Goal: Task Accomplishment & Management: Complete application form

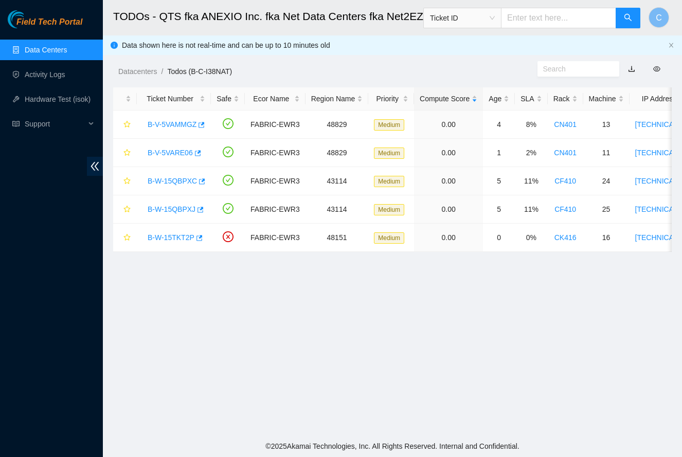
click at [63, 39] on ul "Data Centers Activity Logs Hardware Test (isok) Support" at bounding box center [51, 87] width 103 height 99
click at [58, 47] on link "Data Centers" at bounding box center [46, 50] width 42 height 8
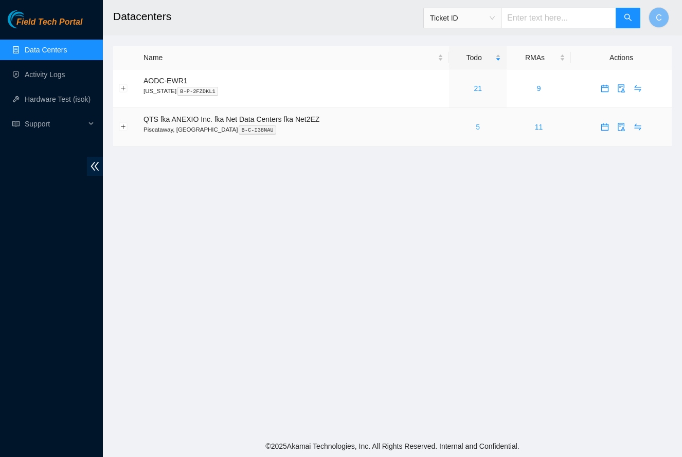
click at [480, 125] on link "5" at bounding box center [478, 127] width 4 height 8
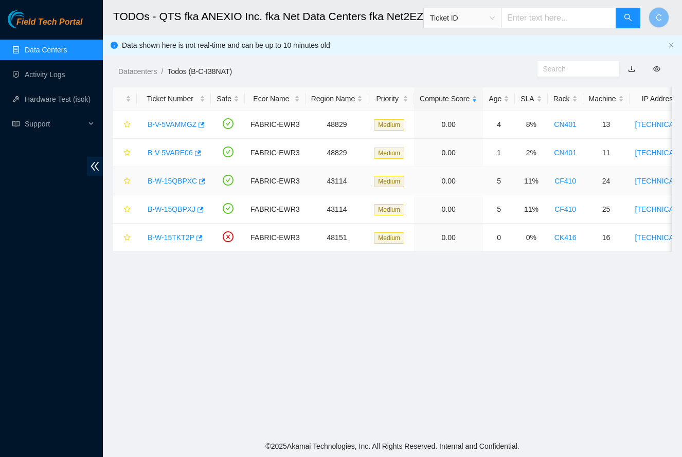
click at [164, 181] on link "B-W-15QBPXC" at bounding box center [172, 181] width 49 height 8
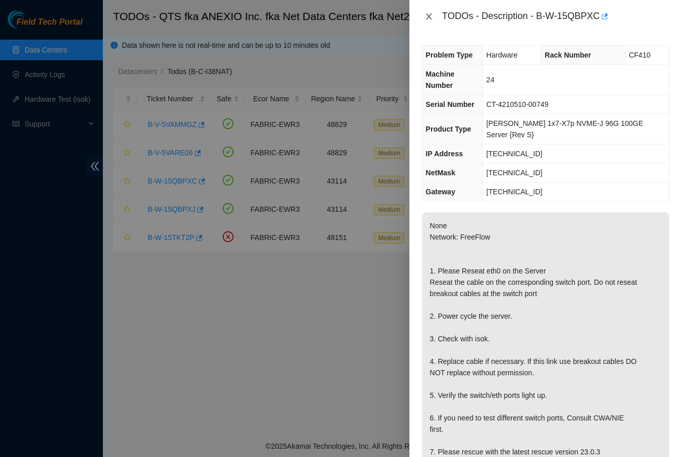
click at [428, 15] on icon "close" at bounding box center [429, 16] width 6 height 6
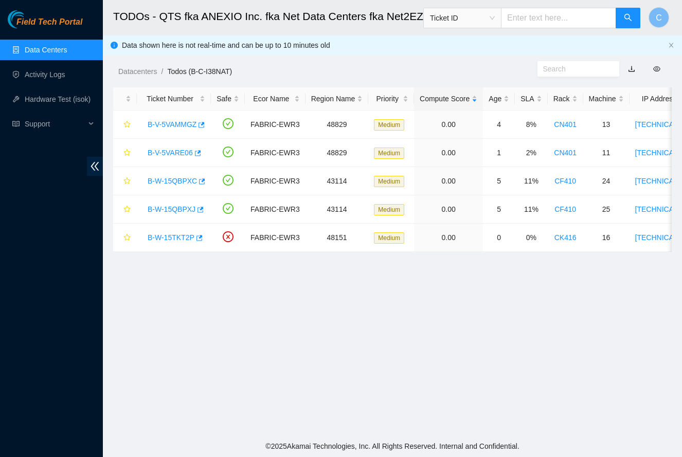
click at [355, 274] on main "TODOs - QTS fka ANEXIO Inc. fka Net Data Centers fka Net2EZ, [GEOGRAPHIC_DATA],…" at bounding box center [392, 218] width 579 height 436
click at [172, 125] on link "B-V-5VAMMGZ" at bounding box center [172, 124] width 49 height 8
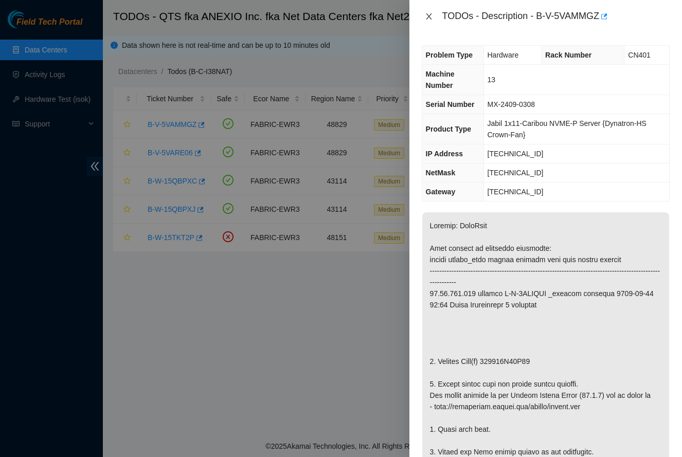
click at [429, 18] on icon "close" at bounding box center [429, 16] width 8 height 8
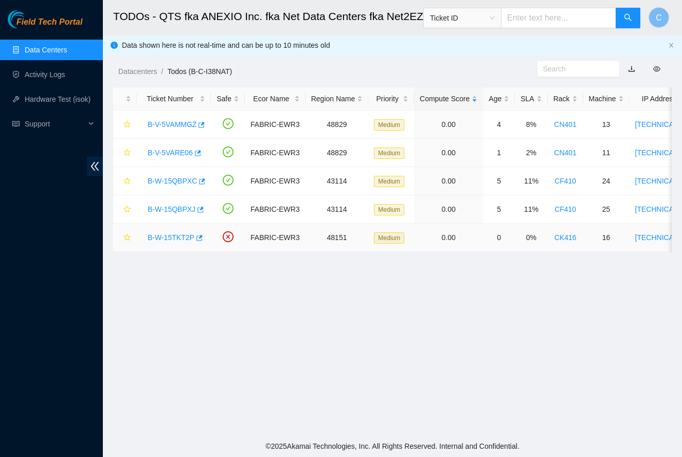
click at [177, 240] on link "B-W-15TKT2P" at bounding box center [171, 238] width 47 height 8
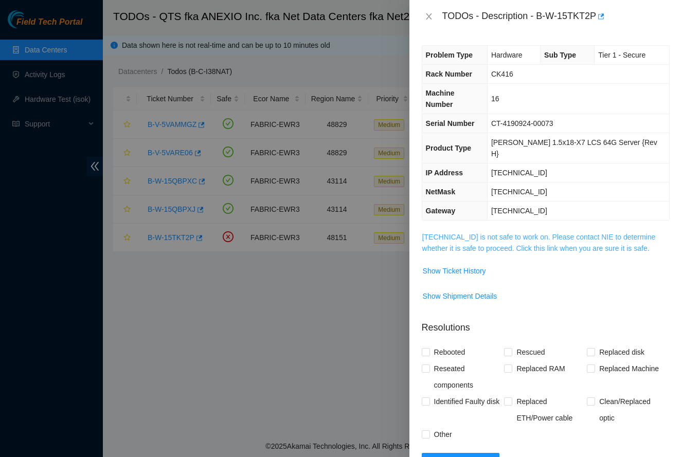
click at [535, 233] on link "[TECHNICAL_ID] is not safe to work on. Please contact NIE to determine whether …" at bounding box center [539, 243] width 234 height 20
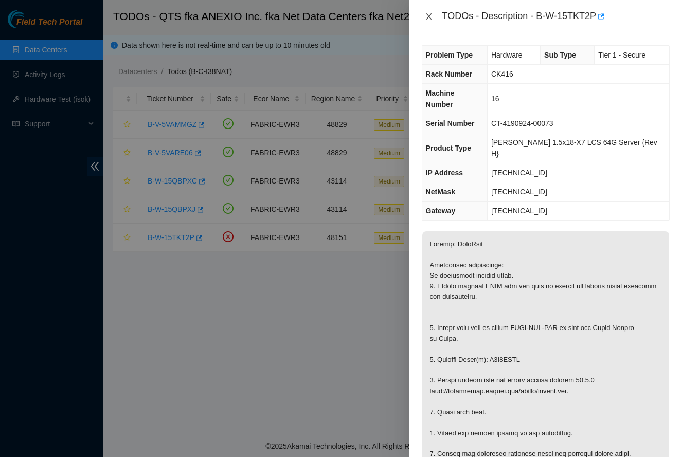
click at [429, 18] on icon "close" at bounding box center [429, 16] width 8 height 8
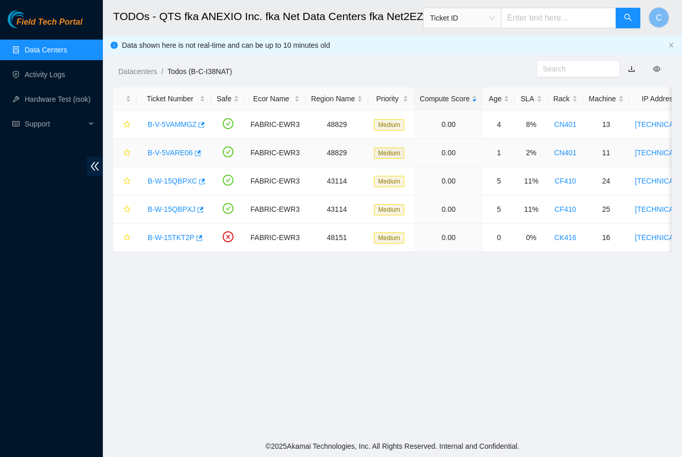
click at [190, 151] on link "B-V-5VARE06" at bounding box center [170, 153] width 45 height 8
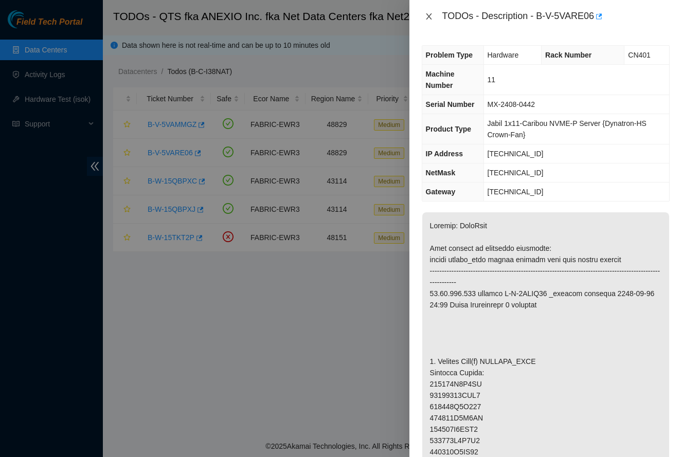
click at [430, 14] on icon "close" at bounding box center [429, 16] width 6 height 6
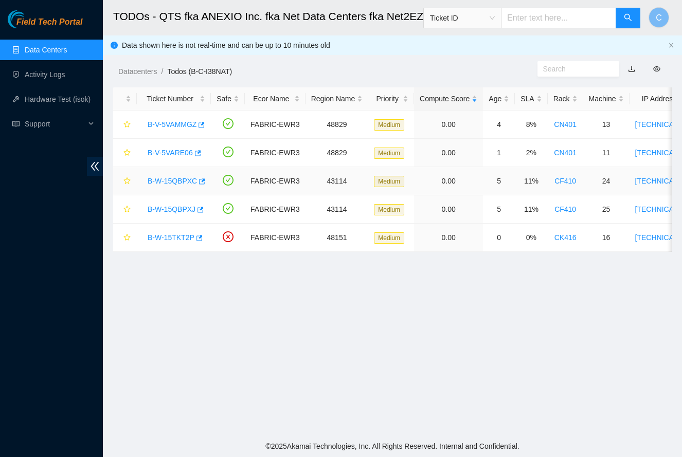
click at [167, 182] on link "B-W-15QBPXC" at bounding box center [172, 181] width 49 height 8
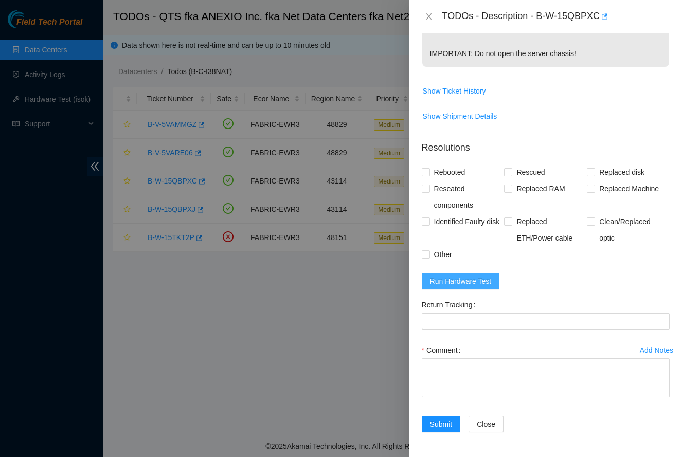
scroll to position [444, 0]
click at [477, 282] on span "Run Hardware Test" at bounding box center [461, 281] width 62 height 11
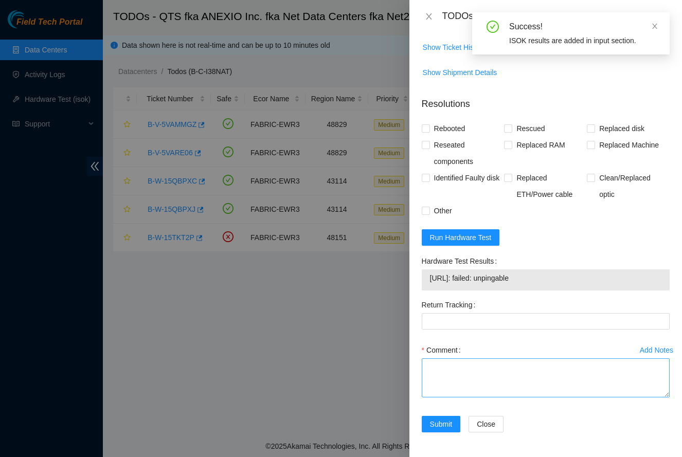
scroll to position [488, 0]
click at [490, 372] on textarea "Comment" at bounding box center [546, 377] width 248 height 39
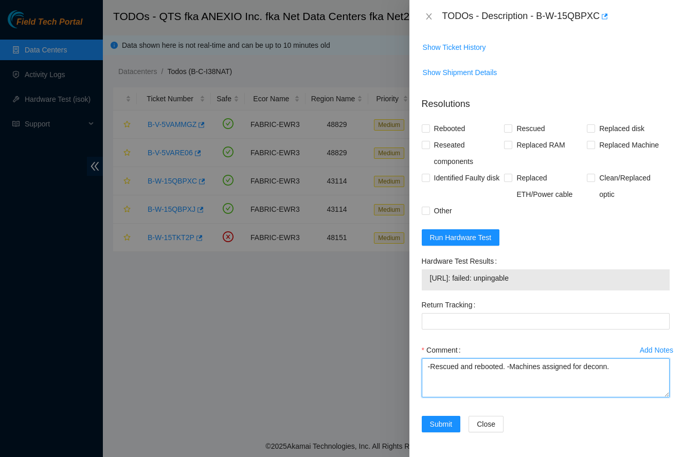
click at [509, 368] on textarea "-Rescued and rebooted. -Machines assigned for deconn." at bounding box center [546, 377] width 248 height 39
click at [501, 375] on textarea "-Rescued and rebooted. -Ran isok, failed. See attached. -Machines assigned for …" at bounding box center [546, 377] width 248 height 39
click at [499, 375] on textarea "-Rescued and rebooted. -Ran isok, failed. See attached. -Machines assigned for …" at bounding box center [546, 377] width 248 height 39
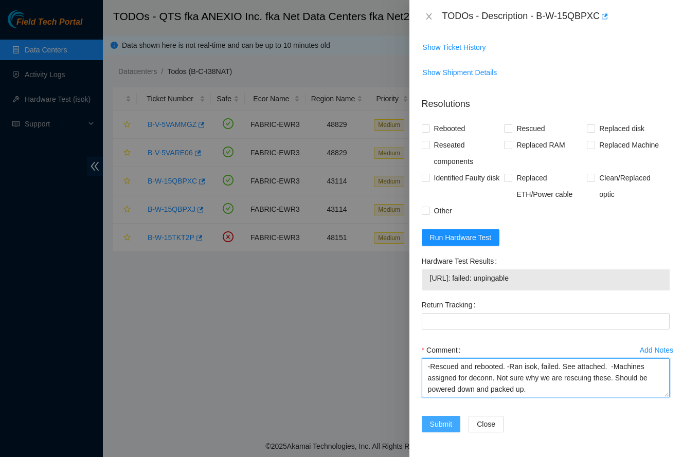
type textarea "-Rescued and rebooted. -Ran isok, failed. See attached. -Machines assigned for …"
click at [454, 420] on button "Submit" at bounding box center [441, 424] width 39 height 16
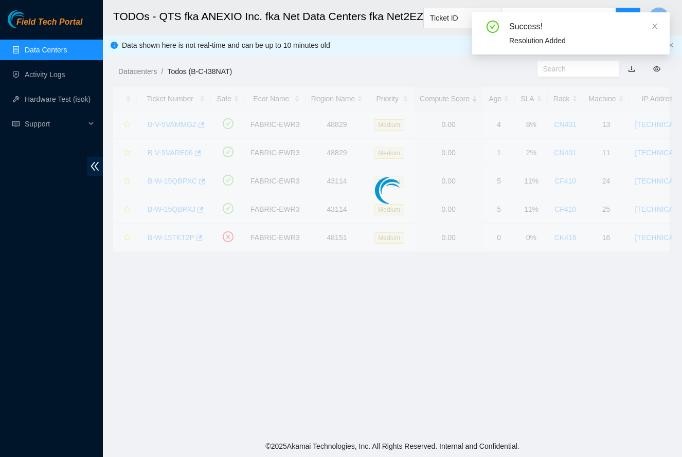
scroll to position [117, 0]
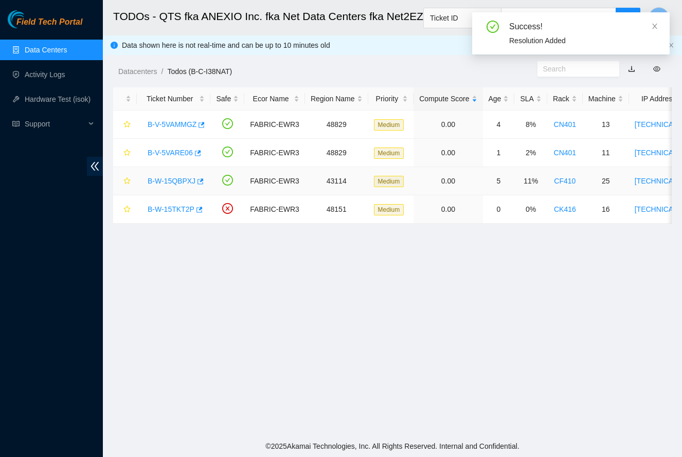
click at [165, 177] on link "B-W-15QBPXJ" at bounding box center [172, 181] width 48 height 8
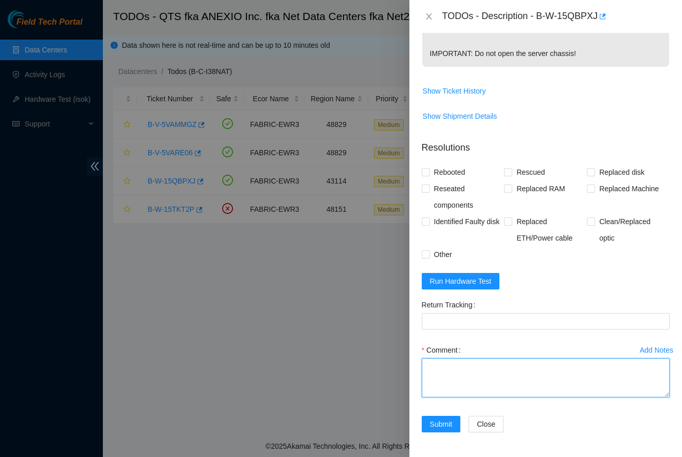
click at [489, 380] on textarea "Comment" at bounding box center [546, 377] width 248 height 39
paste textarea "-Rescued and rebooted. -Ran isok, failed. See attached. -Machines assigned for …"
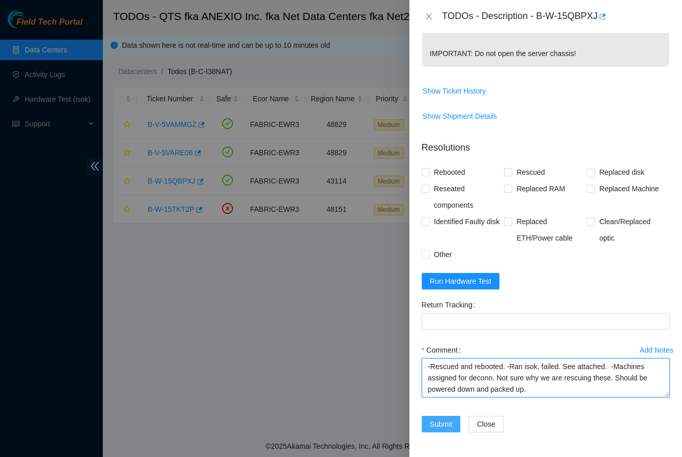
type textarea "-Rescued and rebooted. -Ran isok, failed. See attached. -Machines assigned for …"
click at [444, 423] on span "Submit" at bounding box center [441, 424] width 23 height 11
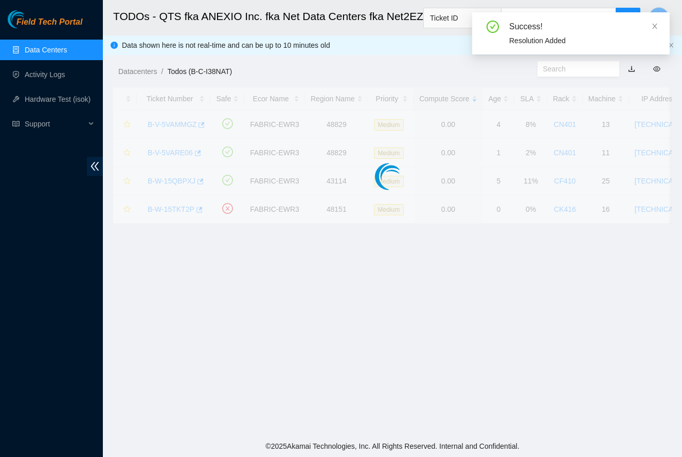
scroll to position [117, 0]
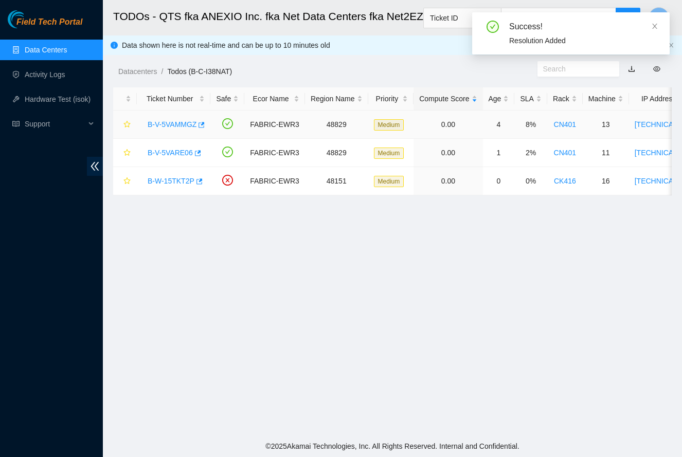
click at [178, 126] on link "B-V-5VAMMGZ" at bounding box center [172, 124] width 49 height 8
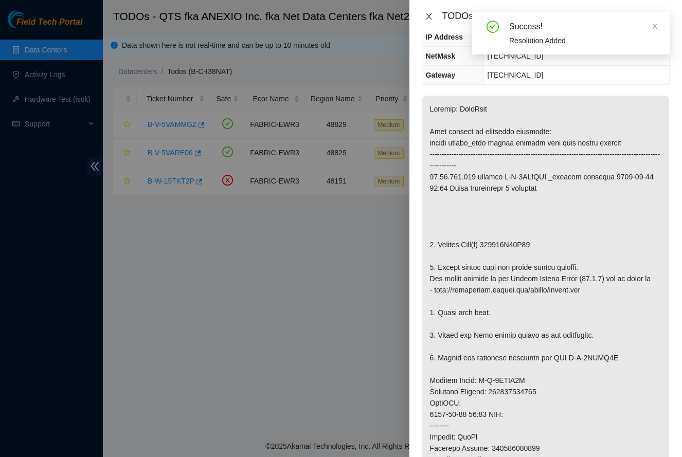
click at [426, 12] on icon "close" at bounding box center [429, 16] width 8 height 8
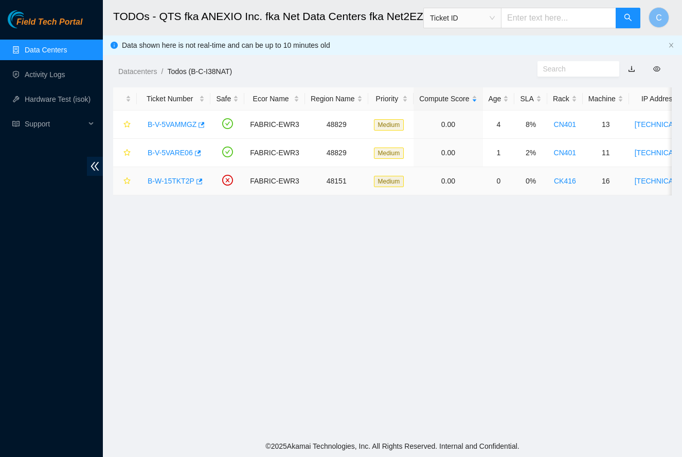
click at [169, 183] on link "B-W-15TKT2P" at bounding box center [171, 181] width 47 height 8
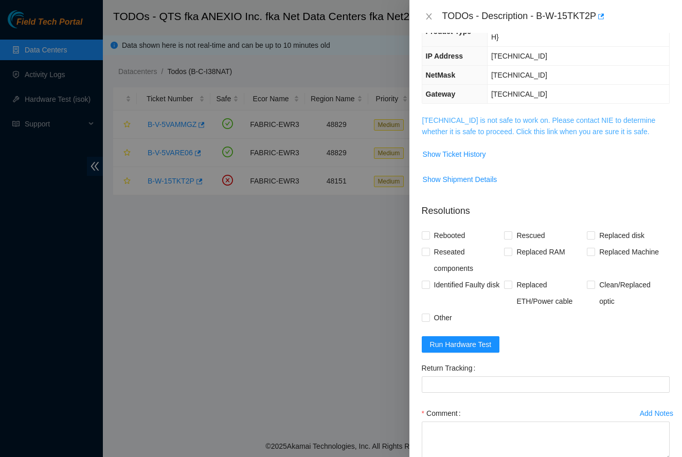
click at [537, 116] on link "[TECHNICAL_ID] is not safe to work on. Please contact NIE to determine whether …" at bounding box center [539, 126] width 234 height 20
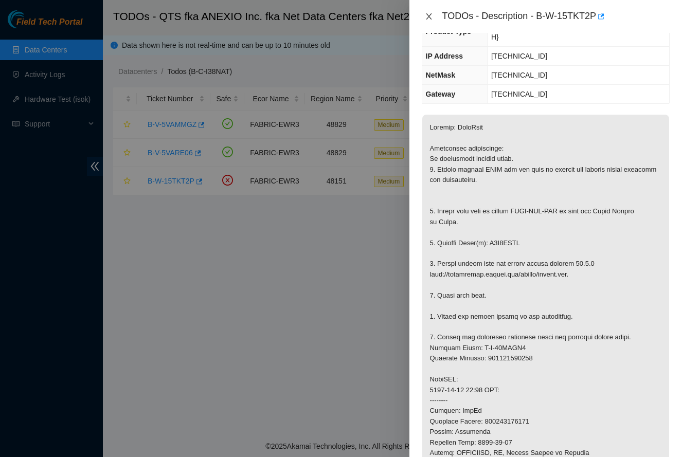
click at [429, 18] on icon "close" at bounding box center [429, 16] width 8 height 8
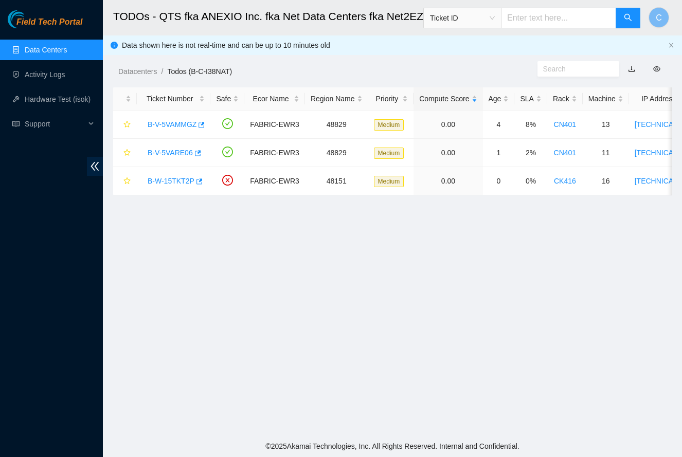
click at [272, 314] on main "TODOs - QTS fka ANEXIO Inc. fka Net Data Centers fka Net2EZ, [GEOGRAPHIC_DATA],…" at bounding box center [392, 218] width 579 height 436
click at [169, 123] on link "B-V-5VAMMGZ" at bounding box center [172, 124] width 49 height 8
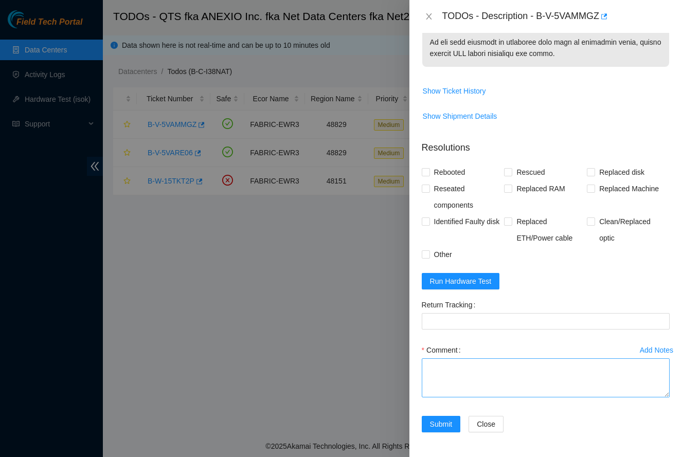
scroll to position [727, 0]
click at [479, 382] on textarea "Comment" at bounding box center [546, 377] width 248 height 39
paste textarea "-Safely powered down machine. -Removed tray containing disk s/n: S45PNC0R689476…"
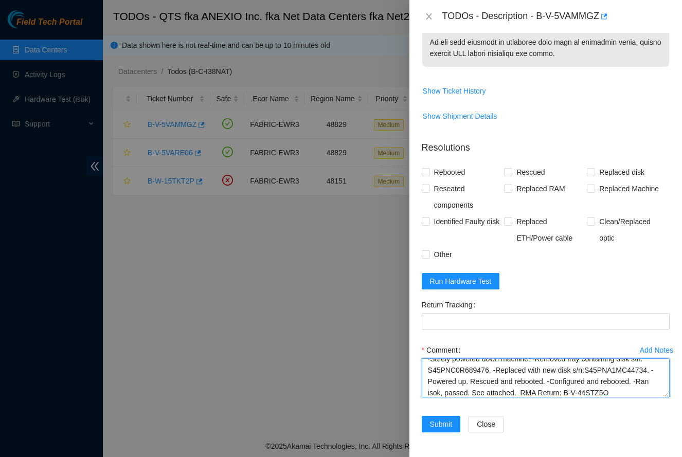
scroll to position [0, 0]
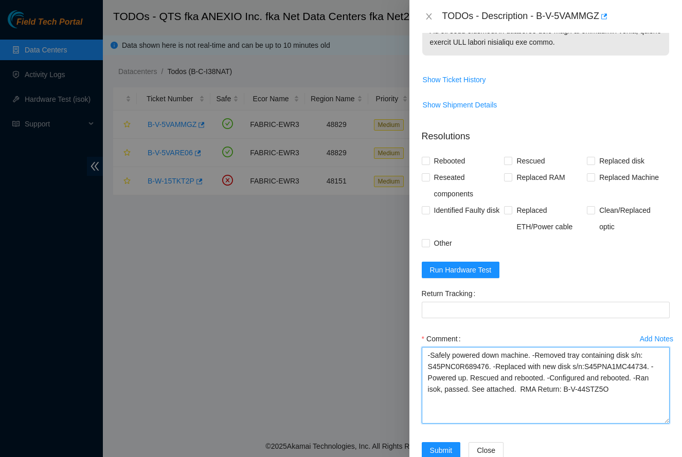
click at [637, 424] on textarea "-Safely powered down machine. -Removed tray containing disk s/n: S45PNC0R689476…" at bounding box center [546, 385] width 248 height 77
type textarea "-Safely powered down machine. -Removed tray containing disk s/n: S45PNC0R689476…"
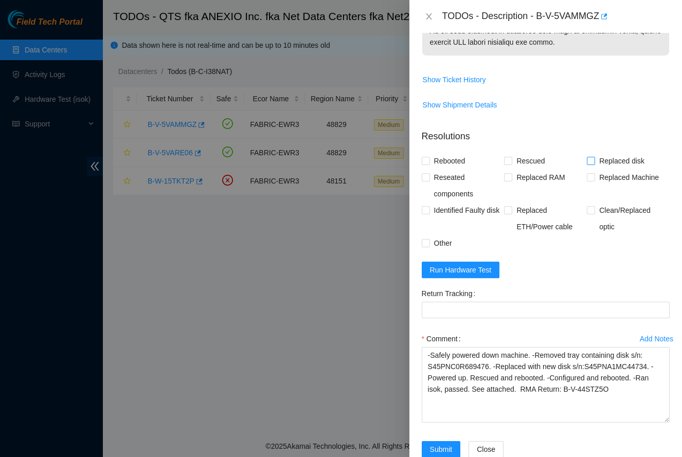
click at [603, 168] on span "Replaced disk" at bounding box center [621, 161] width 53 height 16
click at [594, 164] on input "Replaced disk" at bounding box center [590, 160] width 7 height 7
checkbox input "true"
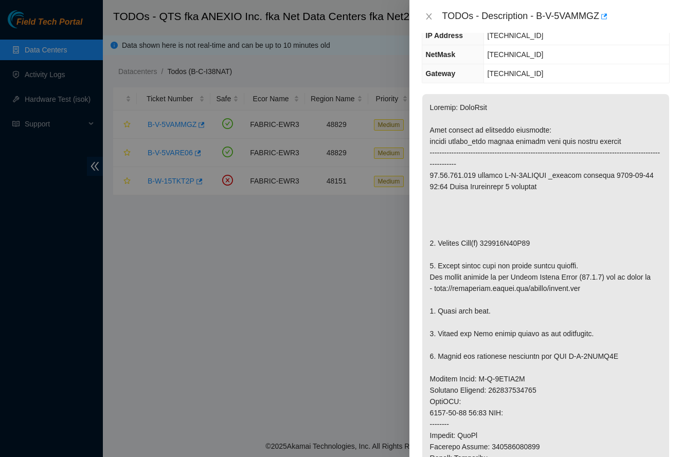
scroll to position [80, 0]
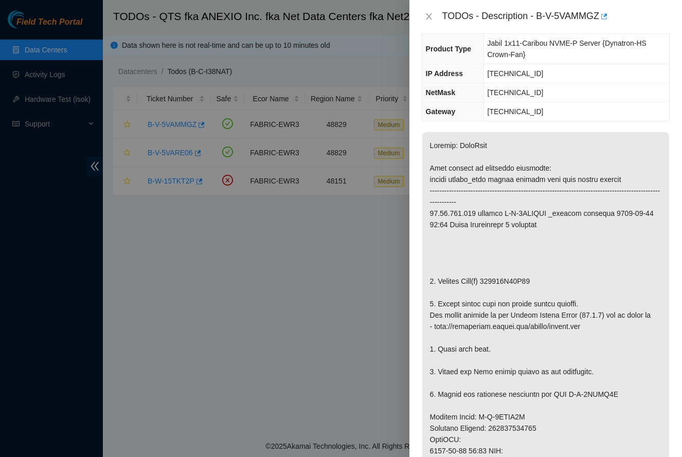
click at [521, 281] on p at bounding box center [545, 417] width 247 height 570
copy p "222146A79D64"
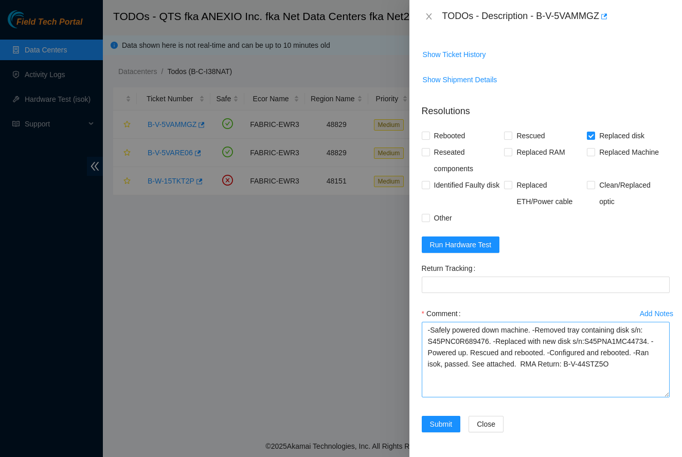
scroll to position [763, 0]
click at [458, 348] on textarea "-Safely powered down machine. -Removed tray containing disk s/n: S45PNC0R689476…" at bounding box center [546, 360] width 248 height 76
click at [458, 342] on textarea "-Safely powered down machine. -Removed tray containing disk s/n: S45PNC0R689476…" at bounding box center [546, 360] width 248 height 76
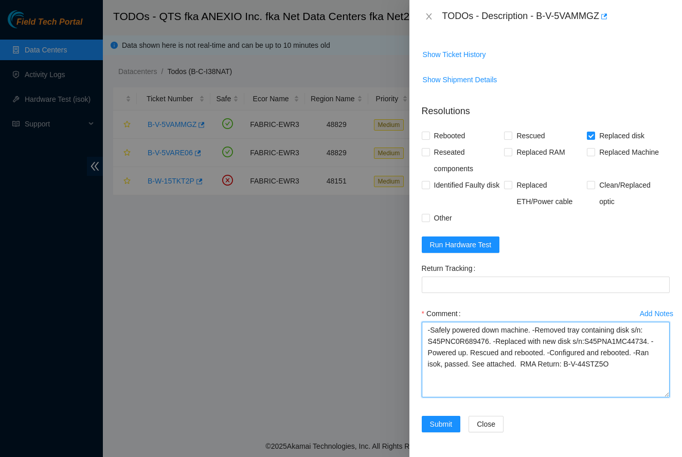
paste textarea "222146A79D64"
click at [613, 339] on textarea "-Safely powered down machine. -Removed tray containing disk s/n: 222146A79D64. …" at bounding box center [546, 360] width 248 height 76
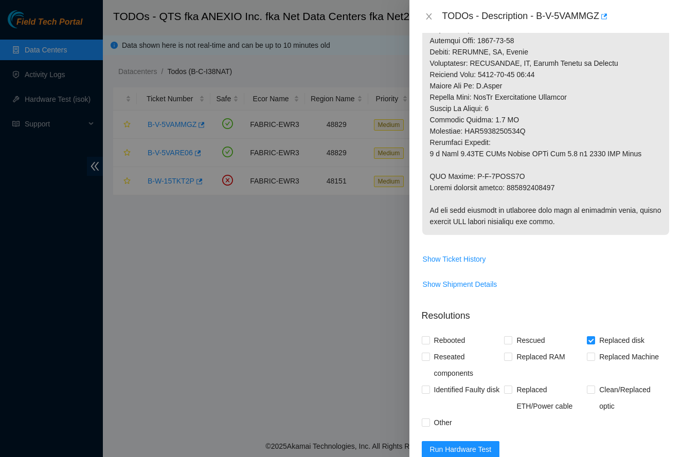
scroll to position [547, 0]
drag, startPoint x: 476, startPoint y: 186, endPoint x: 522, endPoint y: 188, distance: 46.3
copy p "B-V-5VEPF9V"
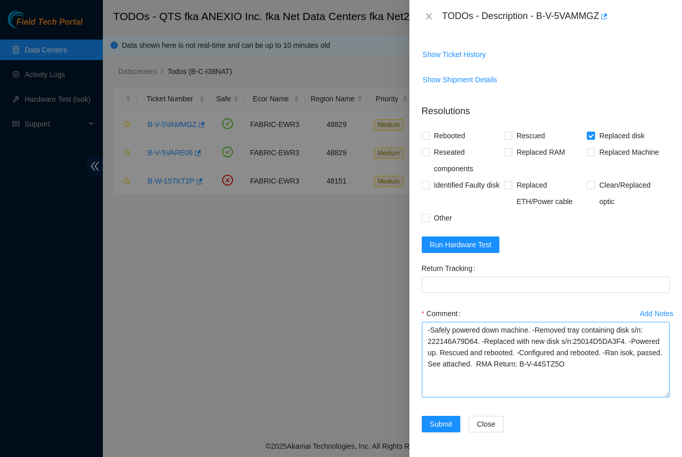
scroll to position [763, 0]
drag, startPoint x: 566, startPoint y: 366, endPoint x: 566, endPoint y: 372, distance: 6.2
click at [566, 372] on textarea "-Safely powered down machine. -Removed tray containing disk s/n: 222146A79D64. …" at bounding box center [546, 360] width 248 height 76
paste textarea "5VEPF9V"
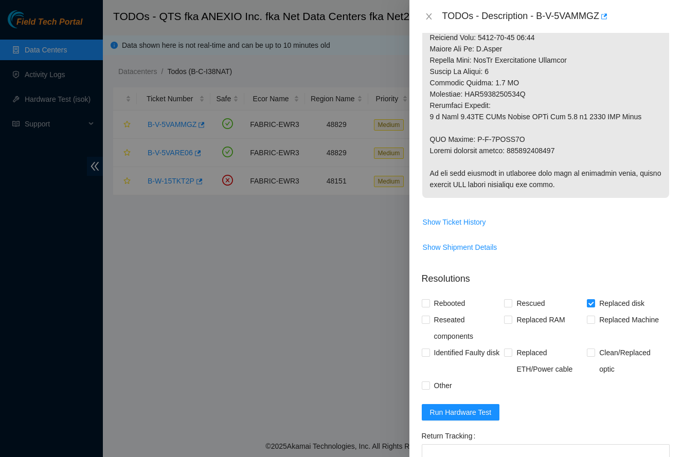
scroll to position [549, 0]
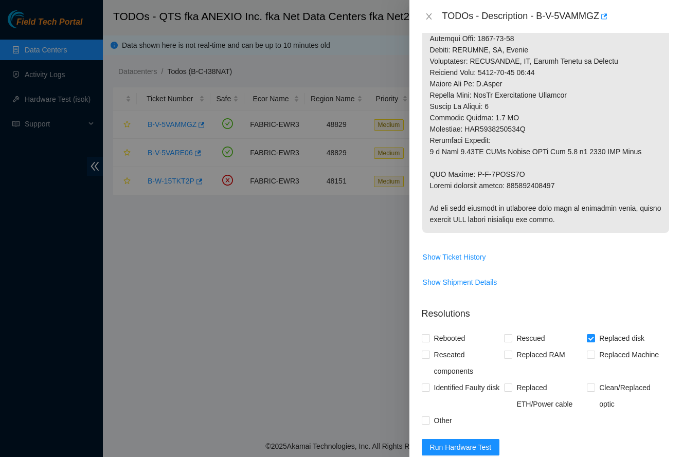
type textarea "-Safely powered down machine. -Removed tray containing disk s/n: 222146A79D64. …"
copy p "884265948670"
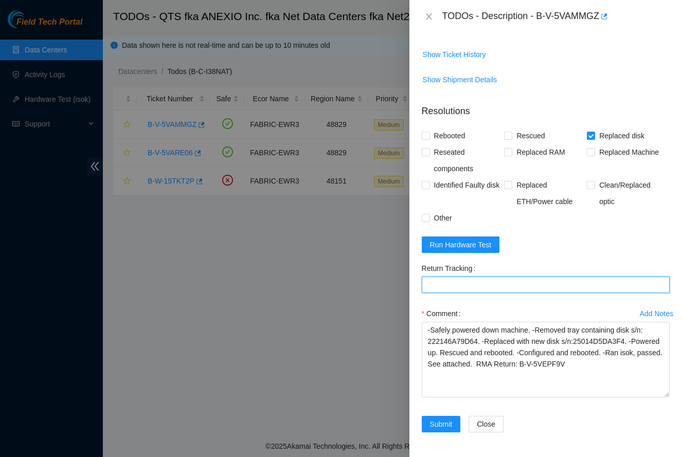
scroll to position [763, 0]
click at [501, 288] on Tracking "Return Tracking" at bounding box center [546, 285] width 248 height 16
paste Tracking "884265948670"
type Tracking "884265948670"
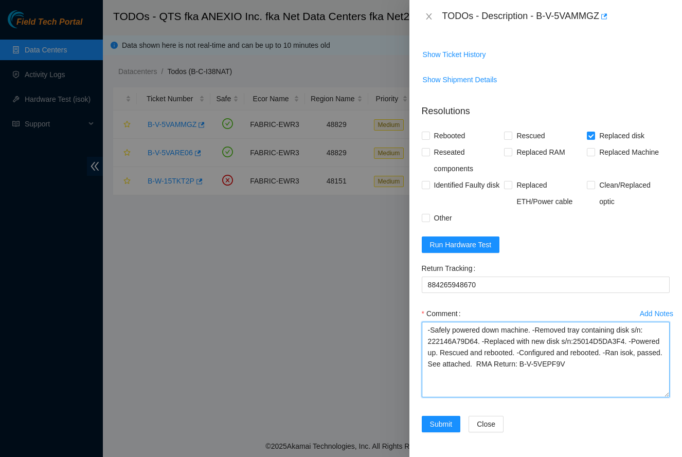
click at [627, 366] on textarea "-Safely powered down machine. -Removed tray containing disk s/n: 222146A79D64. …" at bounding box center [546, 360] width 248 height 76
type textarea "-Safely powered down machine. -Removed tray containing disk s/n: 222146A79D64. …"
click at [509, 137] on input "Rescued" at bounding box center [507, 135] width 7 height 7
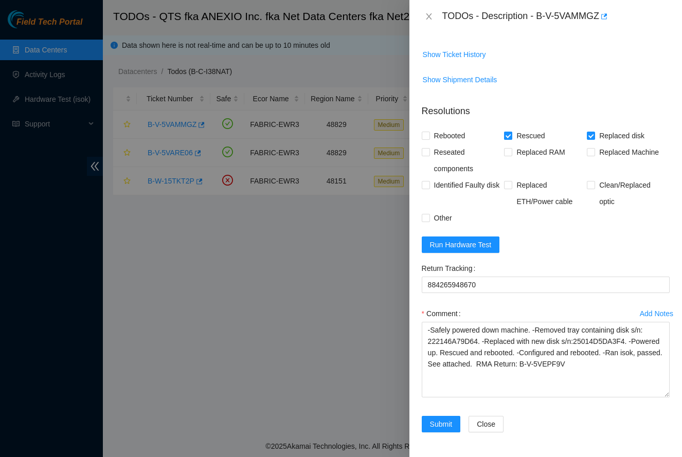
click at [509, 137] on input "Rescued" at bounding box center [507, 135] width 7 height 7
click at [479, 243] on span "Run Hardware Test" at bounding box center [461, 244] width 62 height 11
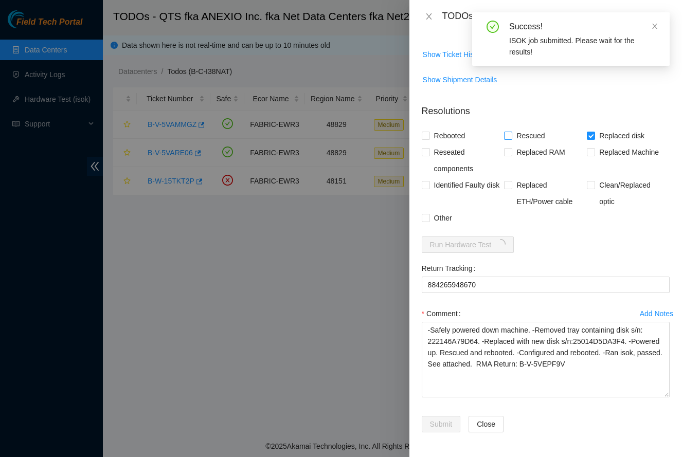
click at [523, 137] on span "Rescued" at bounding box center [530, 136] width 37 height 16
click at [511, 137] on input "Rescued" at bounding box center [507, 135] width 7 height 7
checkbox input "true"
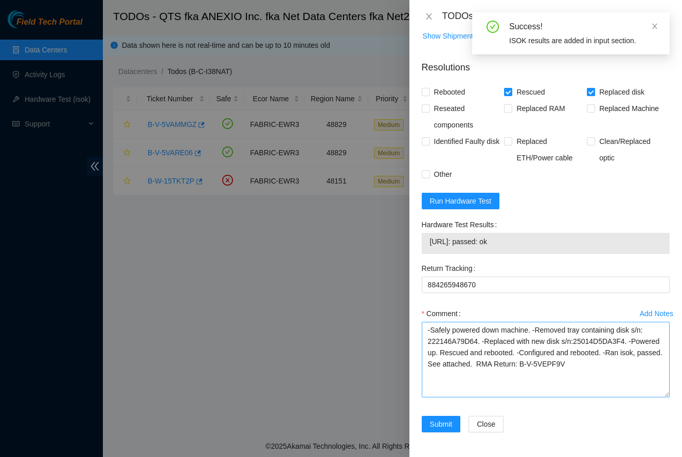
scroll to position [807, 0]
click at [444, 429] on span "Submit" at bounding box center [441, 424] width 23 height 11
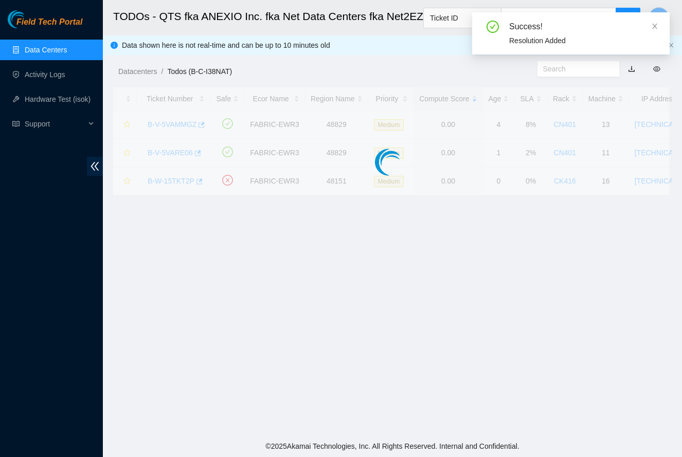
scroll to position [117, 0]
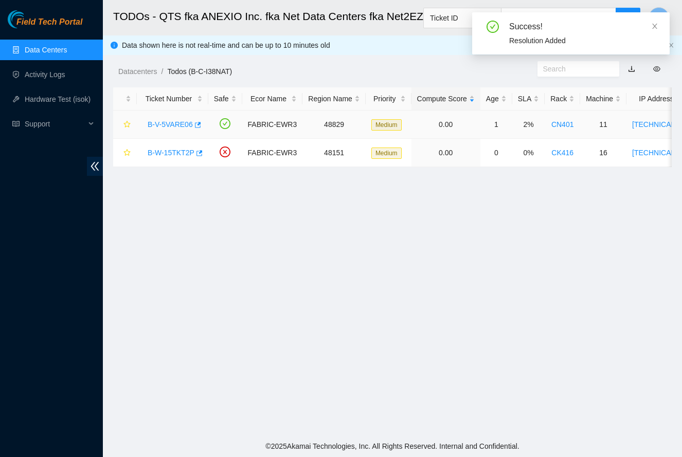
click at [157, 128] on link "B-V-5VARE06" at bounding box center [170, 124] width 45 height 8
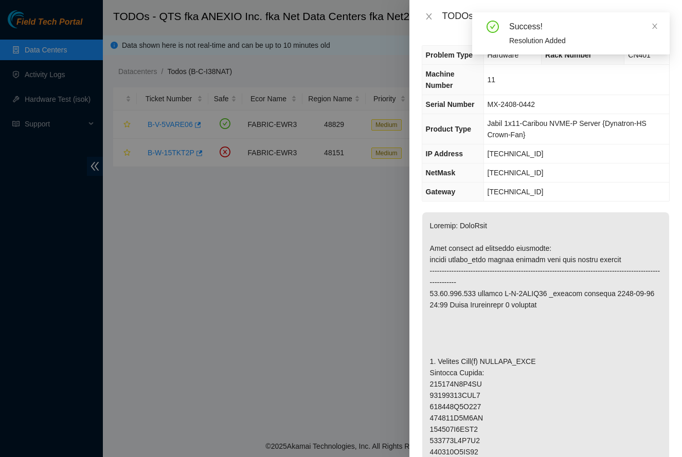
scroll to position [0, 0]
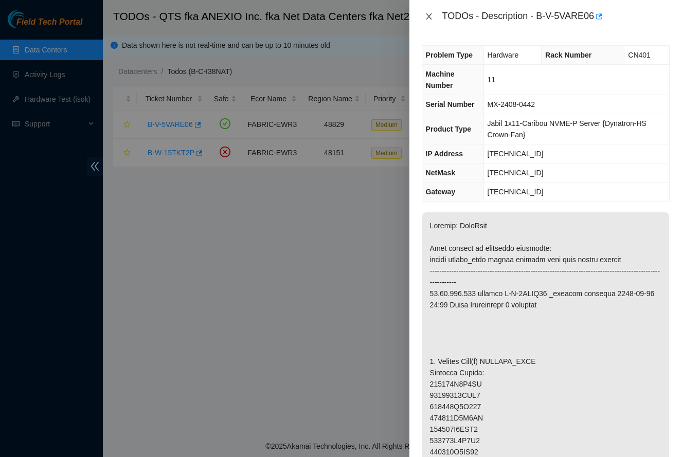
click at [427, 16] on icon "close" at bounding box center [429, 16] width 8 height 8
